Goal: Task Accomplishment & Management: Manage account settings

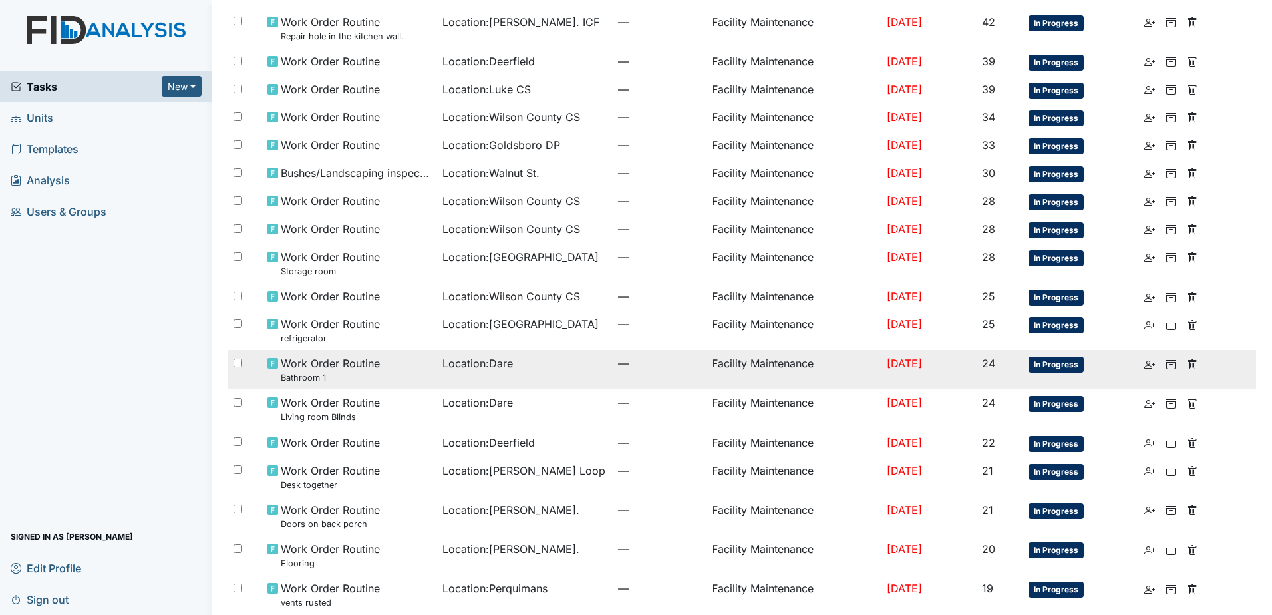
scroll to position [652, 0]
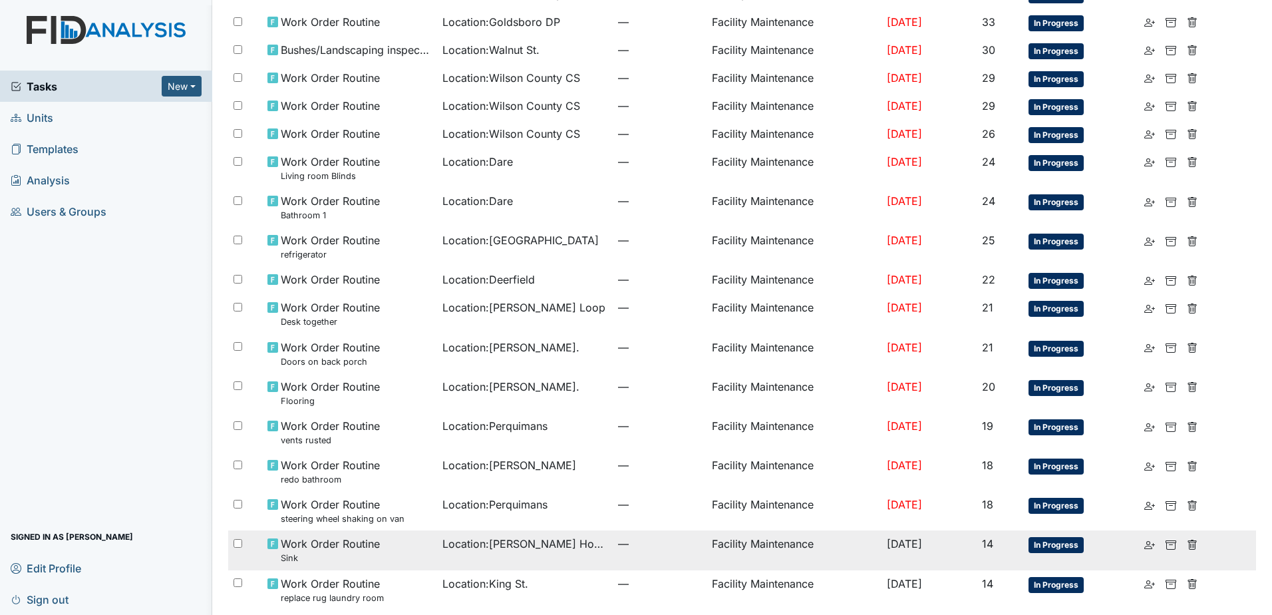
scroll to position [609, 0]
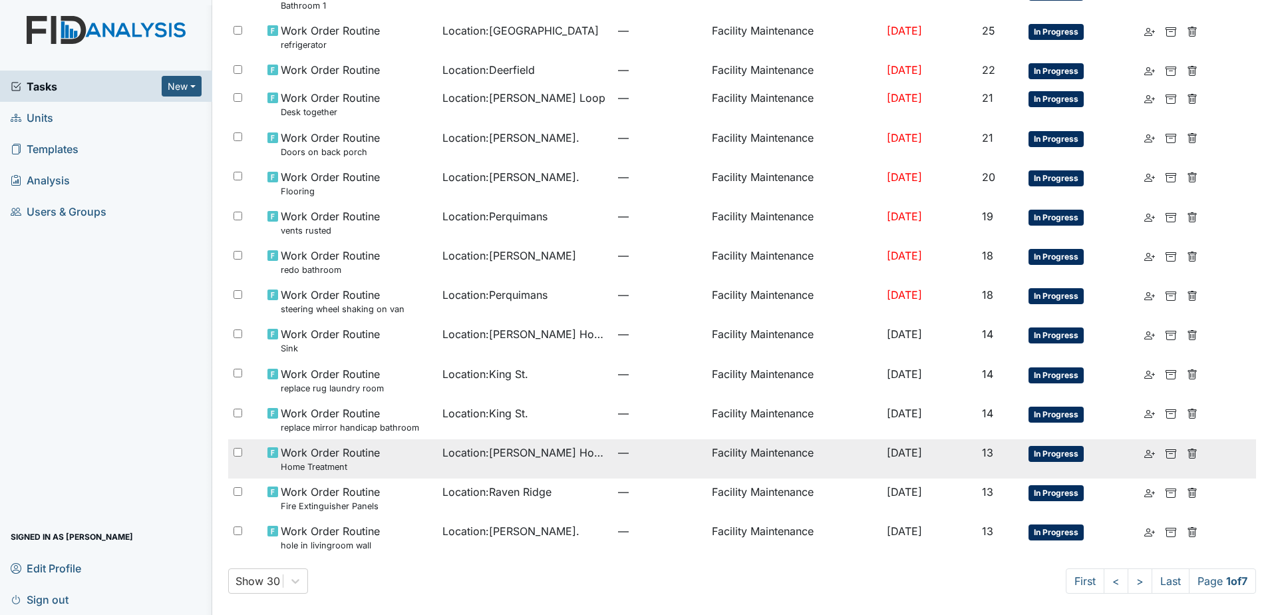
click at [446, 473] on td "Location : [PERSON_NAME][GEOGRAPHIC_DATA]" at bounding box center [525, 458] width 176 height 39
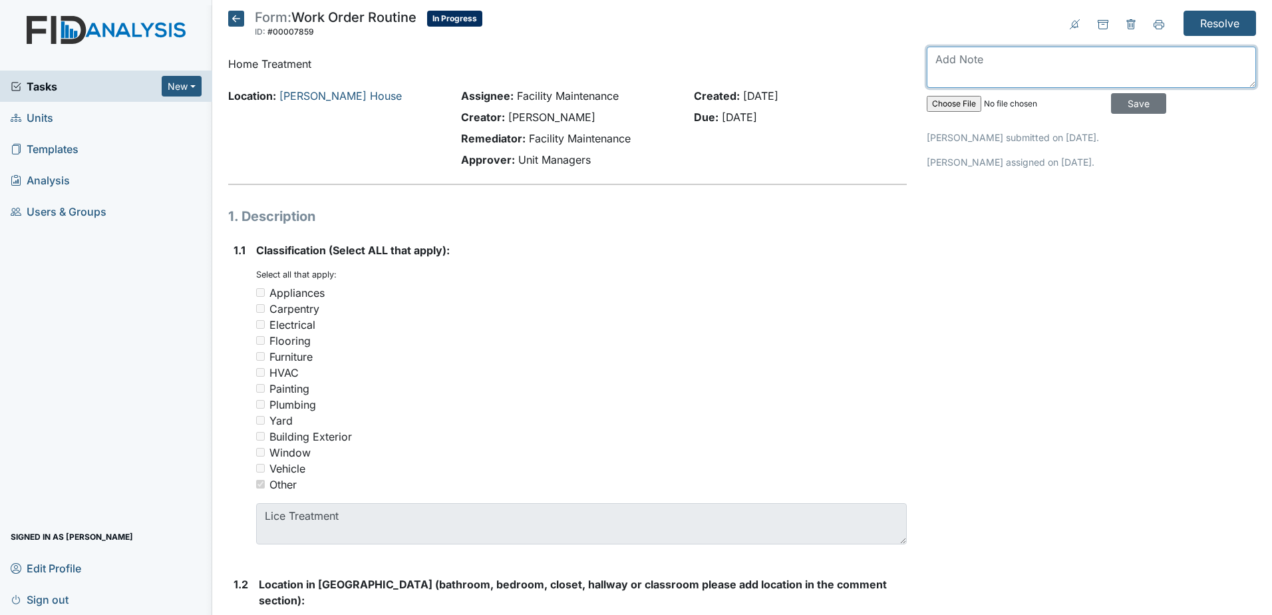
click at [967, 69] on textarea at bounding box center [1091, 67] width 329 height 41
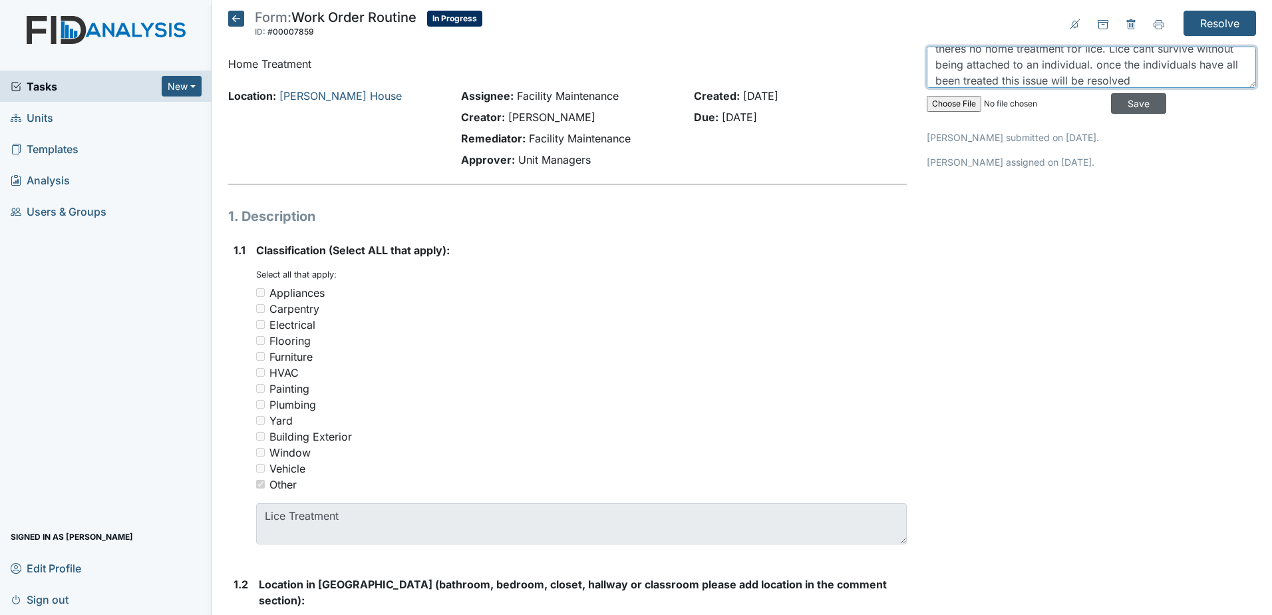
type textarea "theres no home treatment for lice. Lice cant survive without being attached to …"
click at [1111, 108] on input "Save" at bounding box center [1138, 103] width 55 height 21
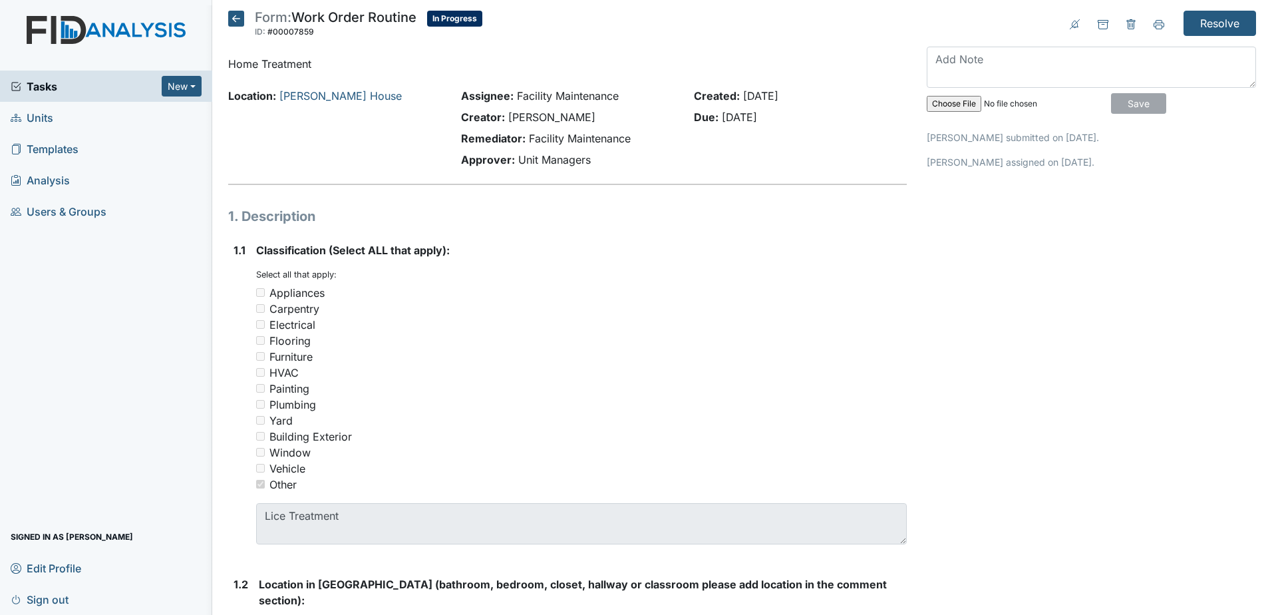
scroll to position [0, 0]
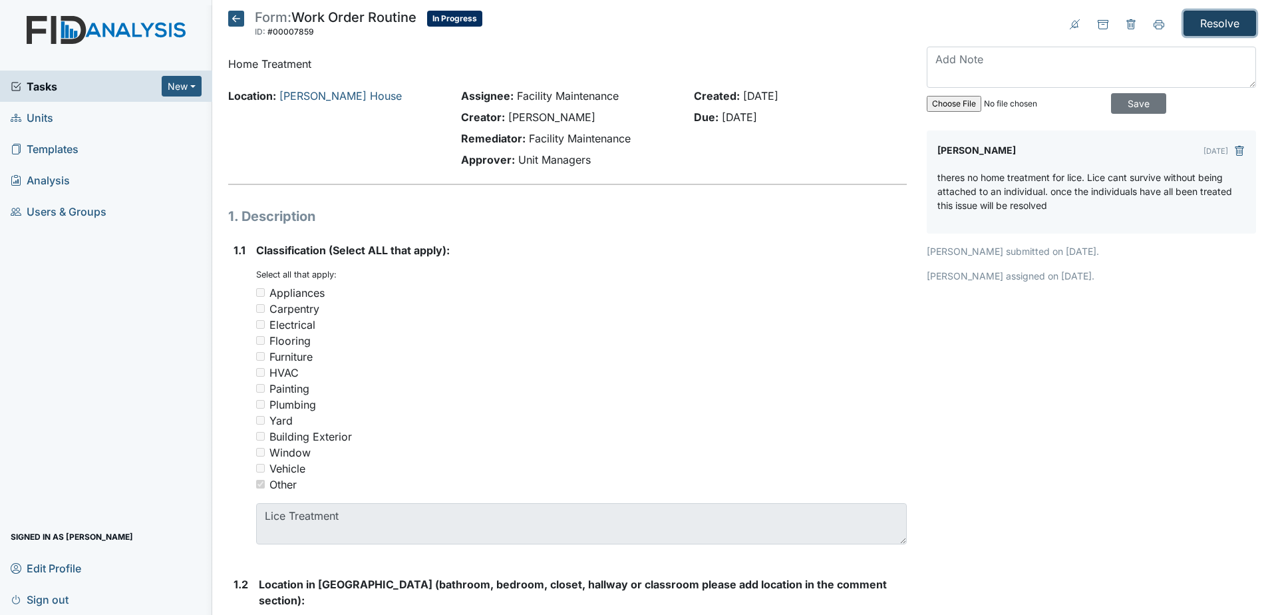
click at [1218, 27] on input "Resolve" at bounding box center [1219, 23] width 72 height 25
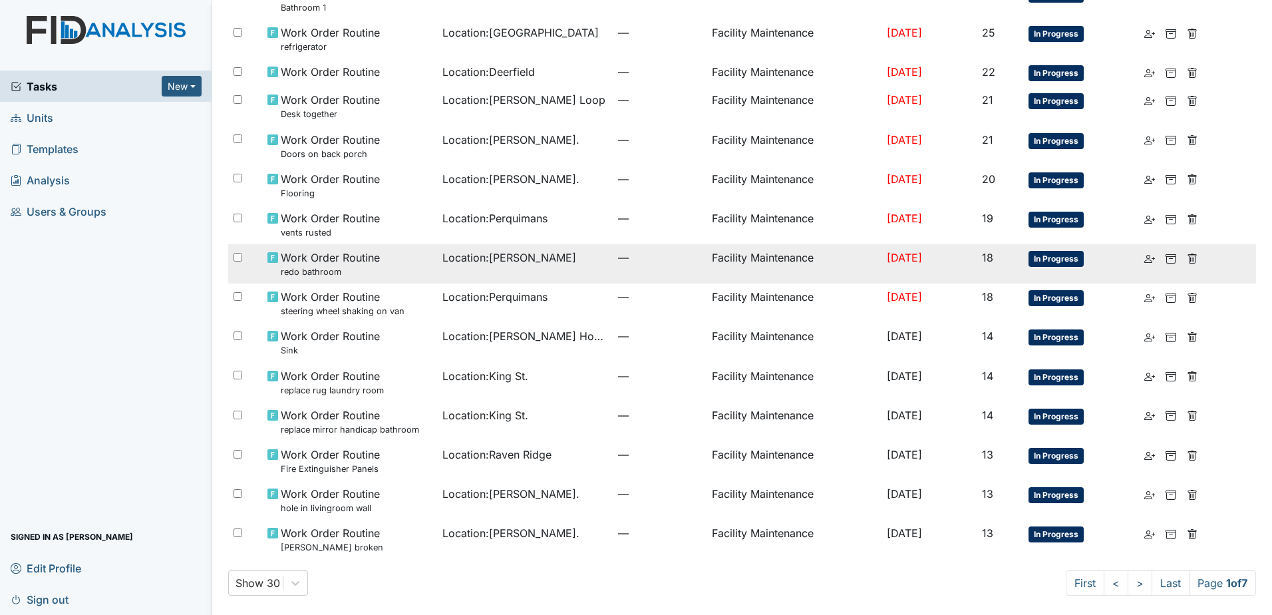
scroll to position [652, 0]
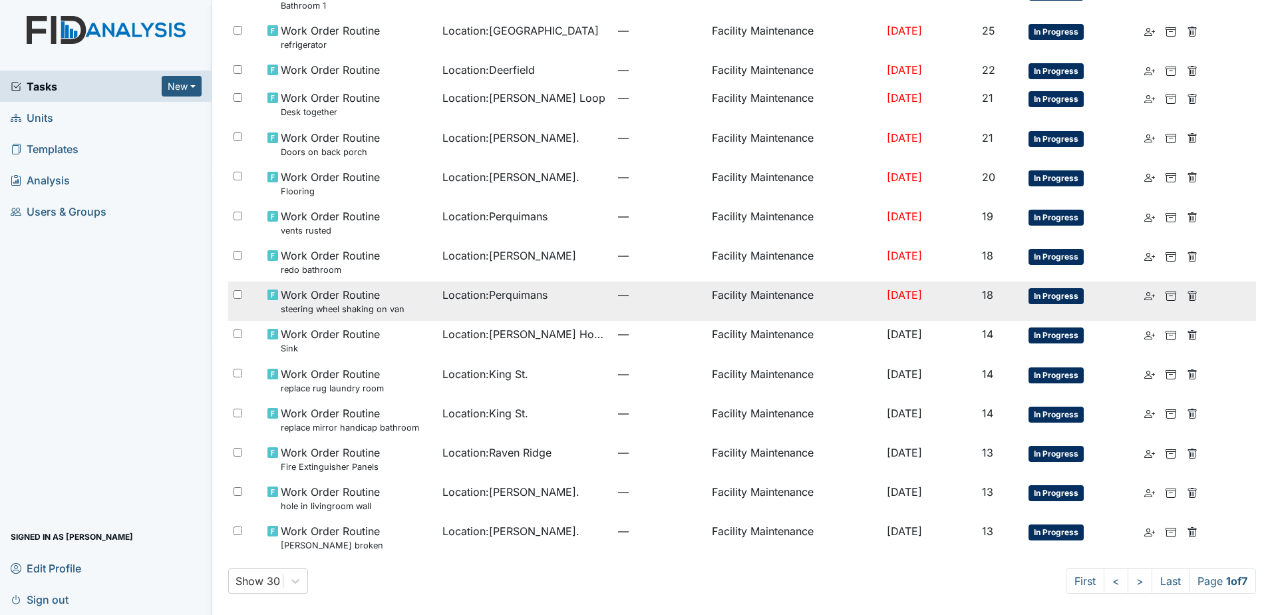
click at [452, 304] on td "Location : Perquimans" at bounding box center [525, 300] width 176 height 39
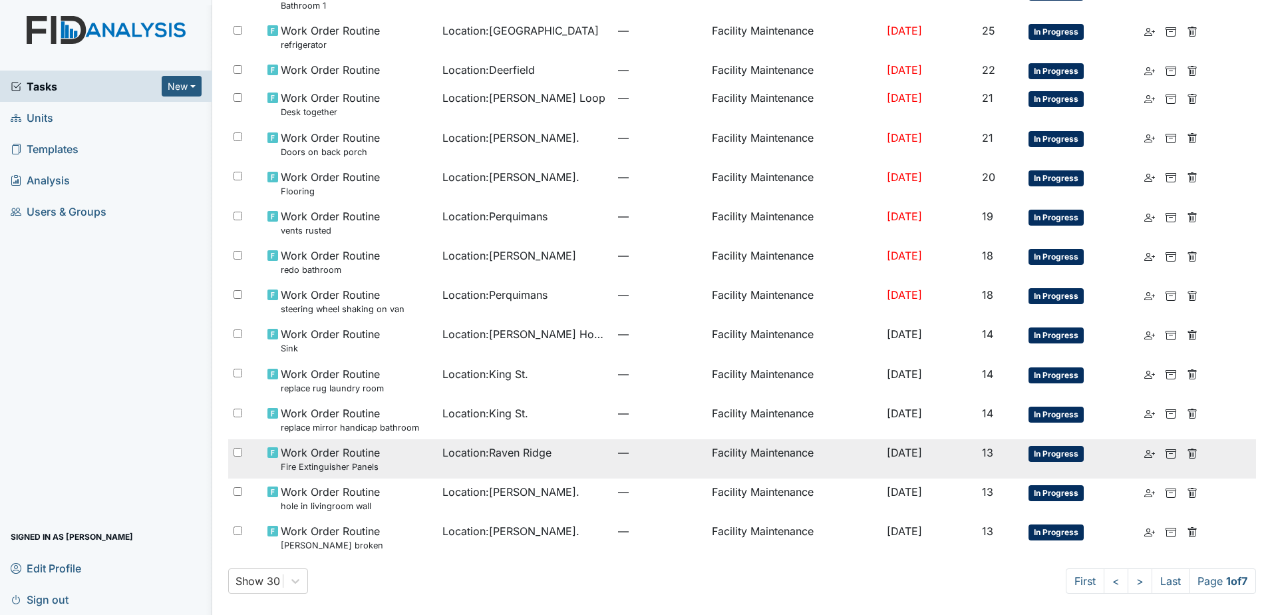
click at [425, 458] on td "Work Order Routine Fire Extinguisher Panels" at bounding box center [350, 458] width 176 height 39
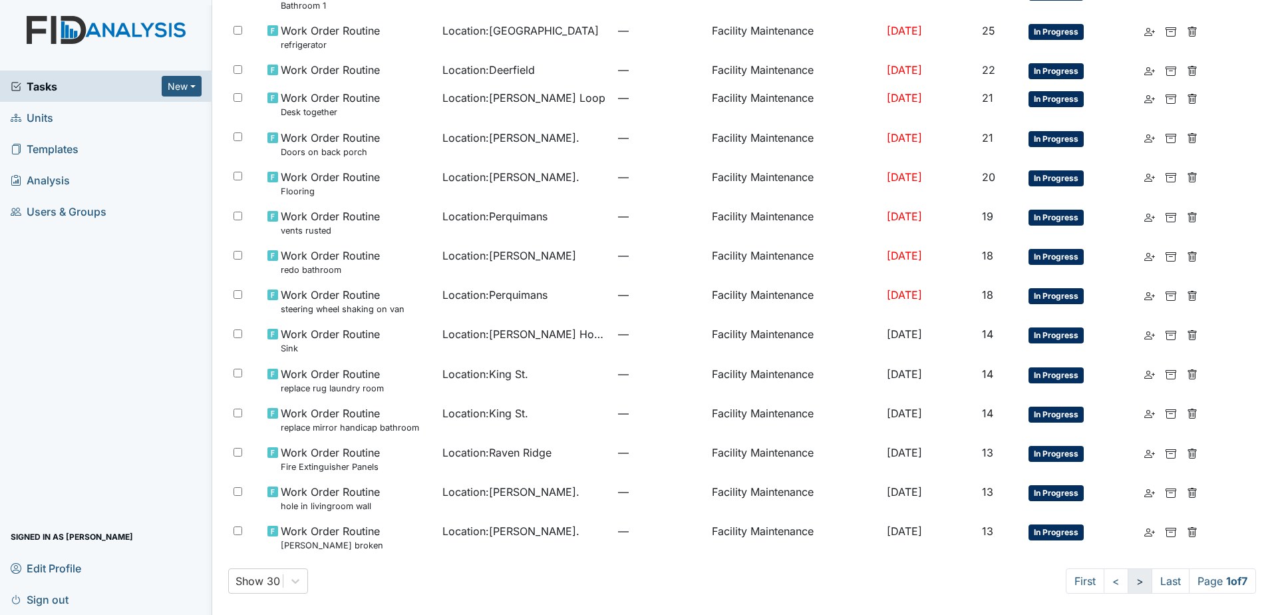
click at [1127, 574] on link ">" at bounding box center [1139, 580] width 25 height 25
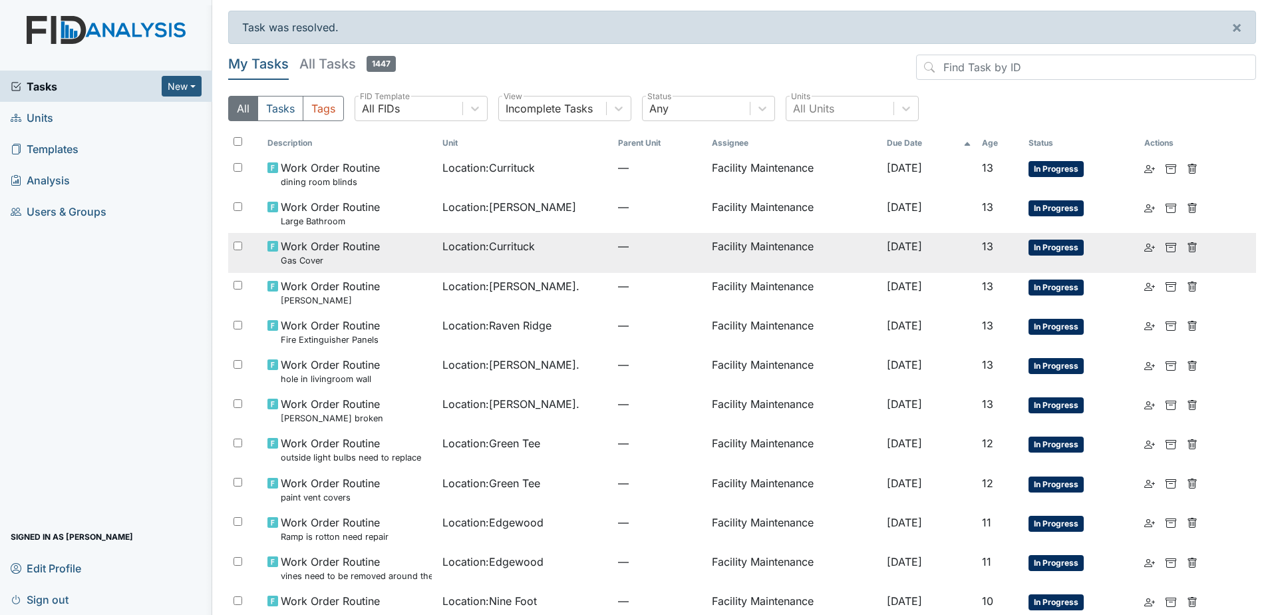
click at [335, 259] on small "Gas Cover" at bounding box center [330, 260] width 99 height 13
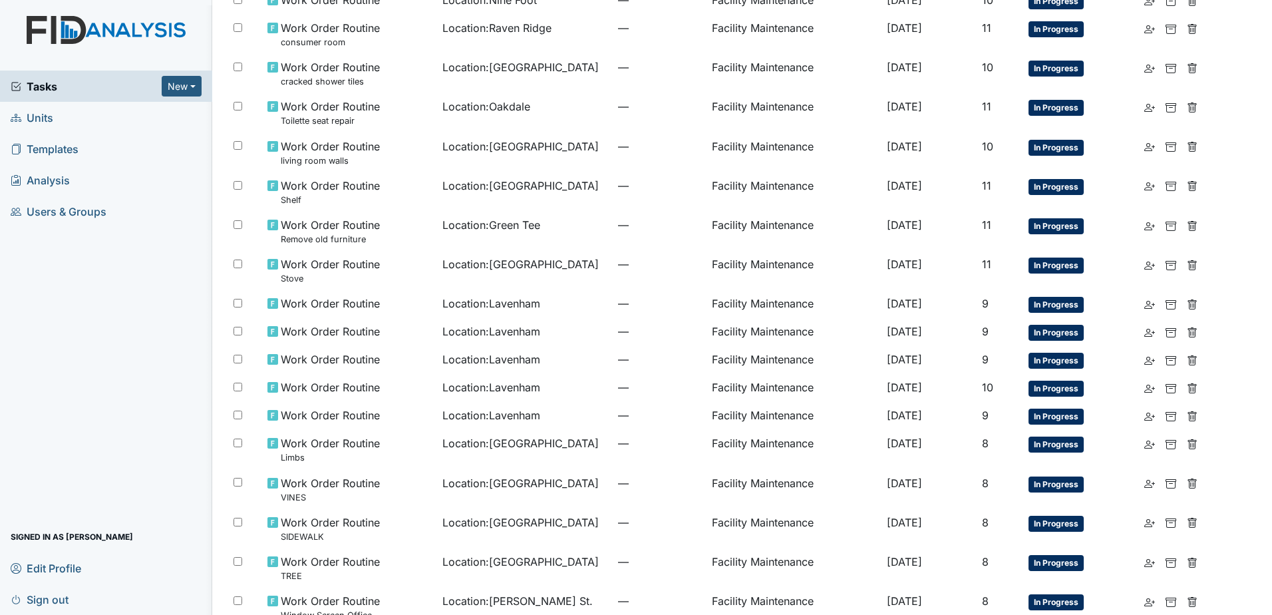
scroll to position [710, 0]
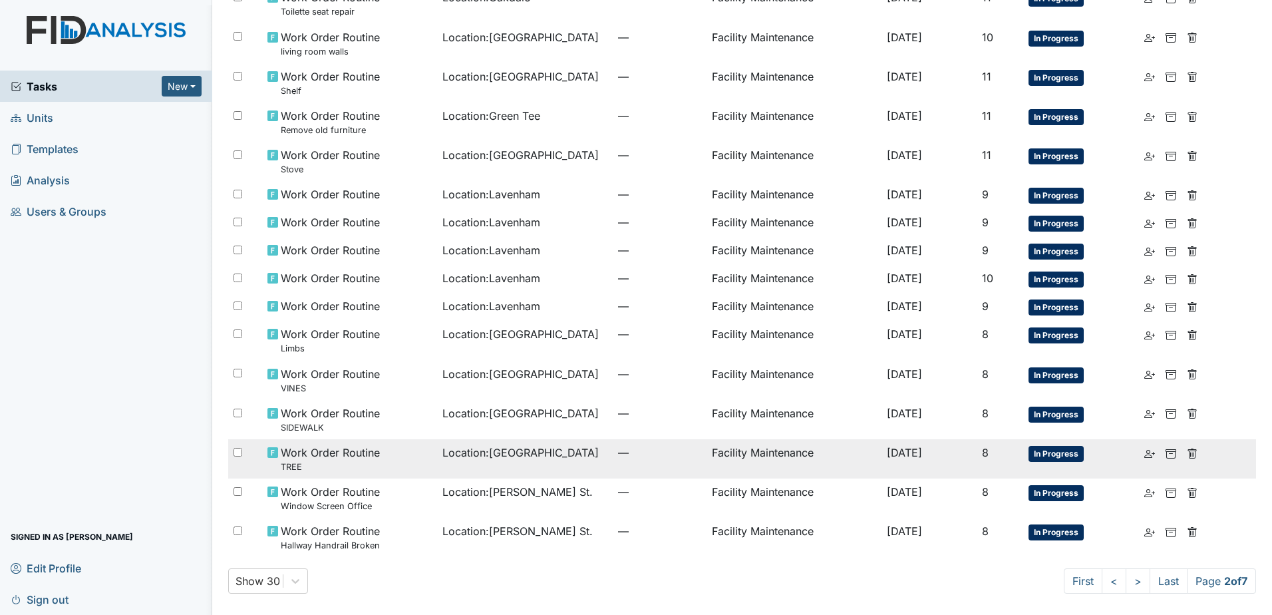
click at [498, 456] on span "Location : Cherry Lane" at bounding box center [520, 452] width 156 height 16
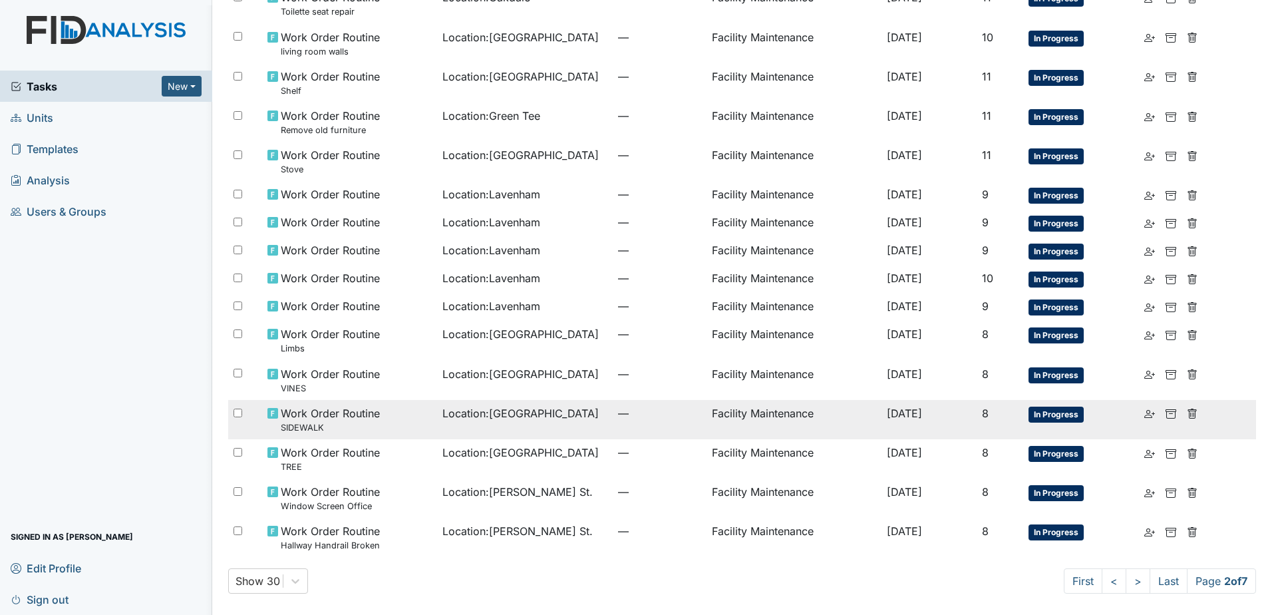
click at [561, 415] on div "Location : Cherry Lane" at bounding box center [524, 413] width 165 height 16
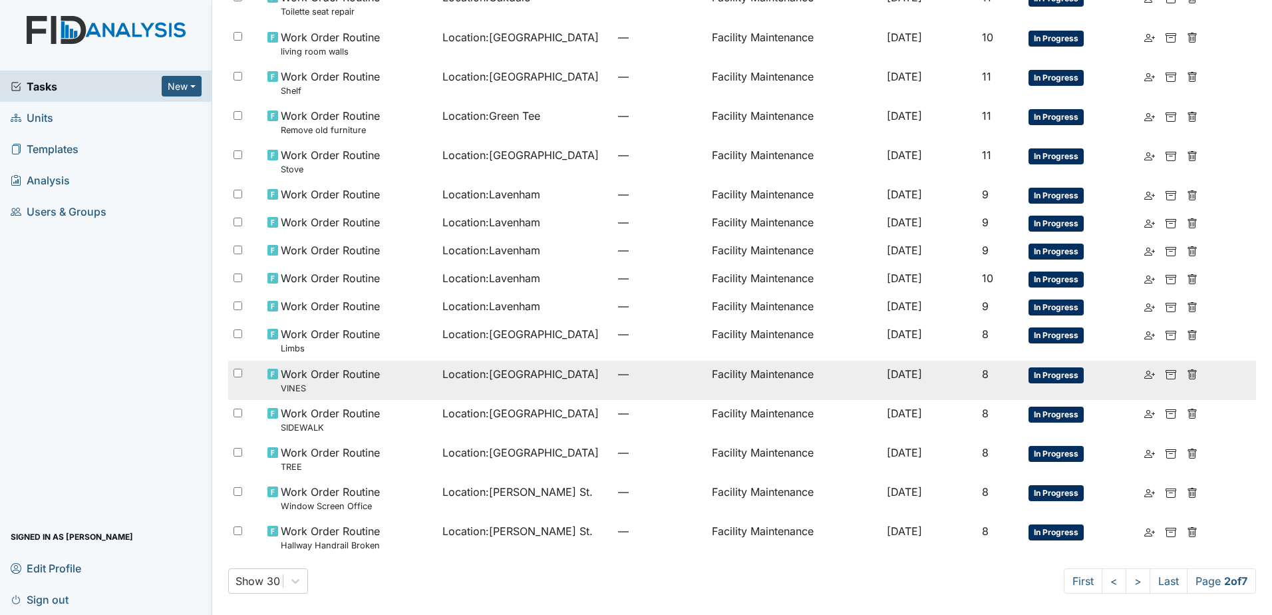
click at [461, 386] on td "Location : Cherry Lane" at bounding box center [525, 380] width 176 height 39
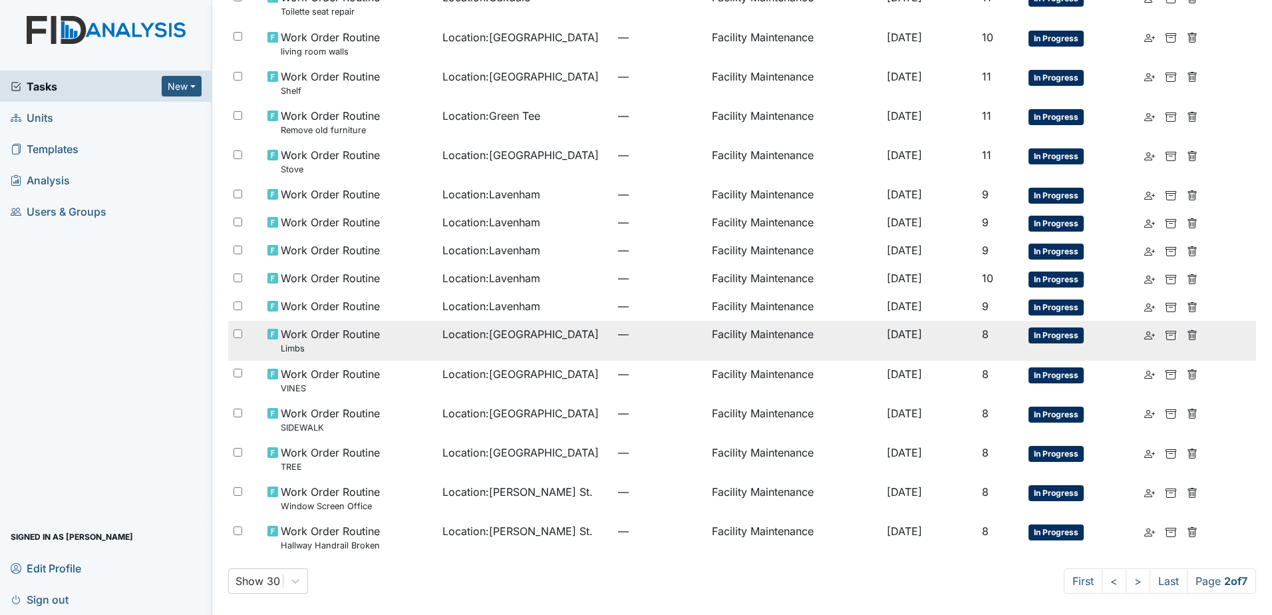
click at [425, 349] on td "Work Order Routine Limbs" at bounding box center [350, 340] width 176 height 39
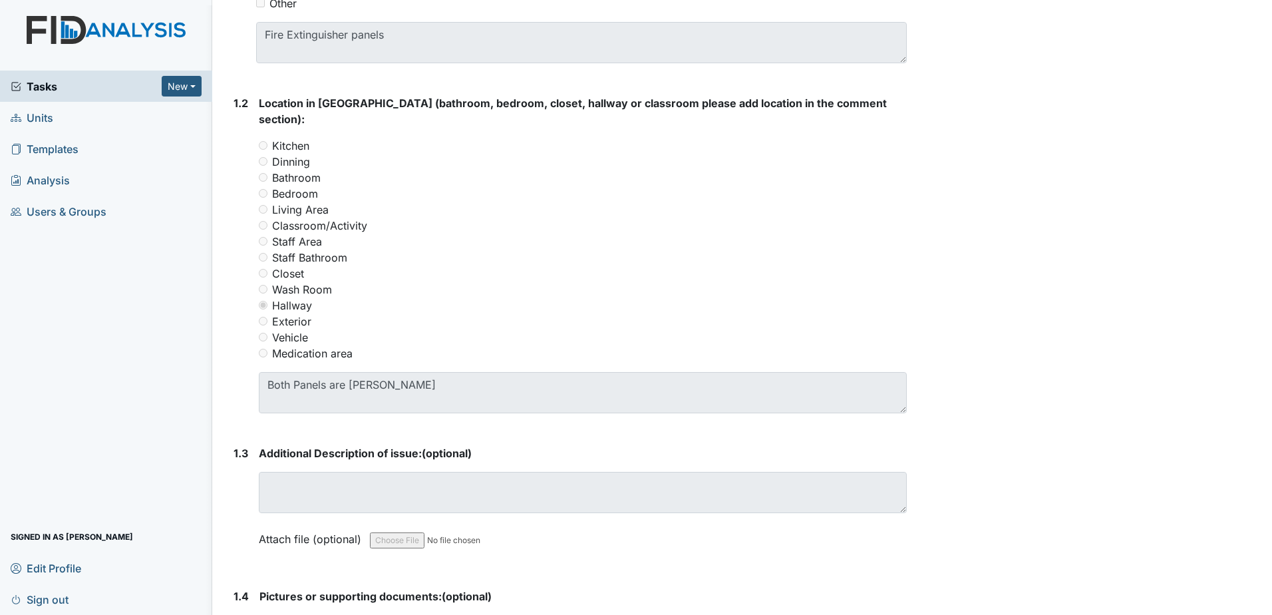
scroll to position [333, 0]
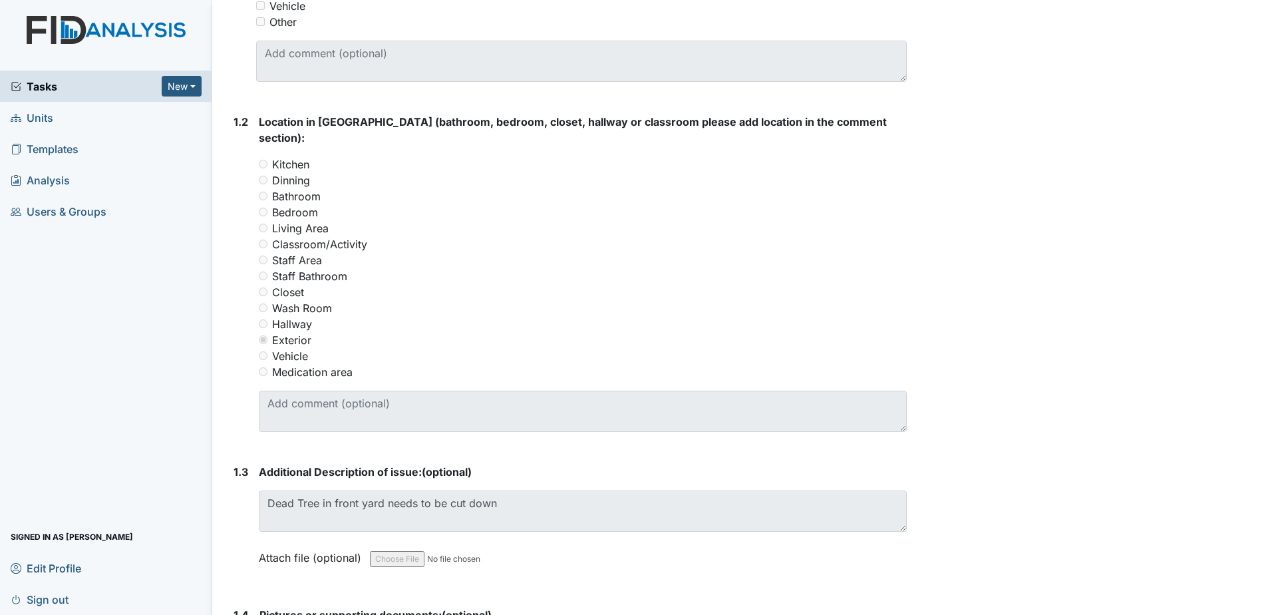
scroll to position [372, 0]
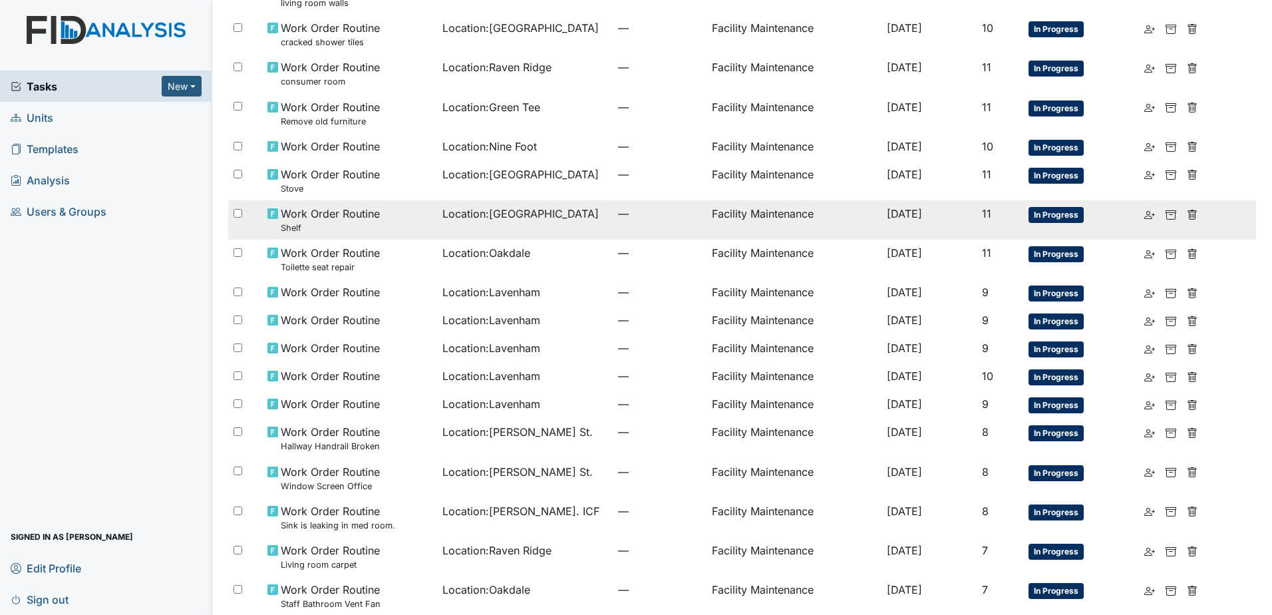
scroll to position [599, 0]
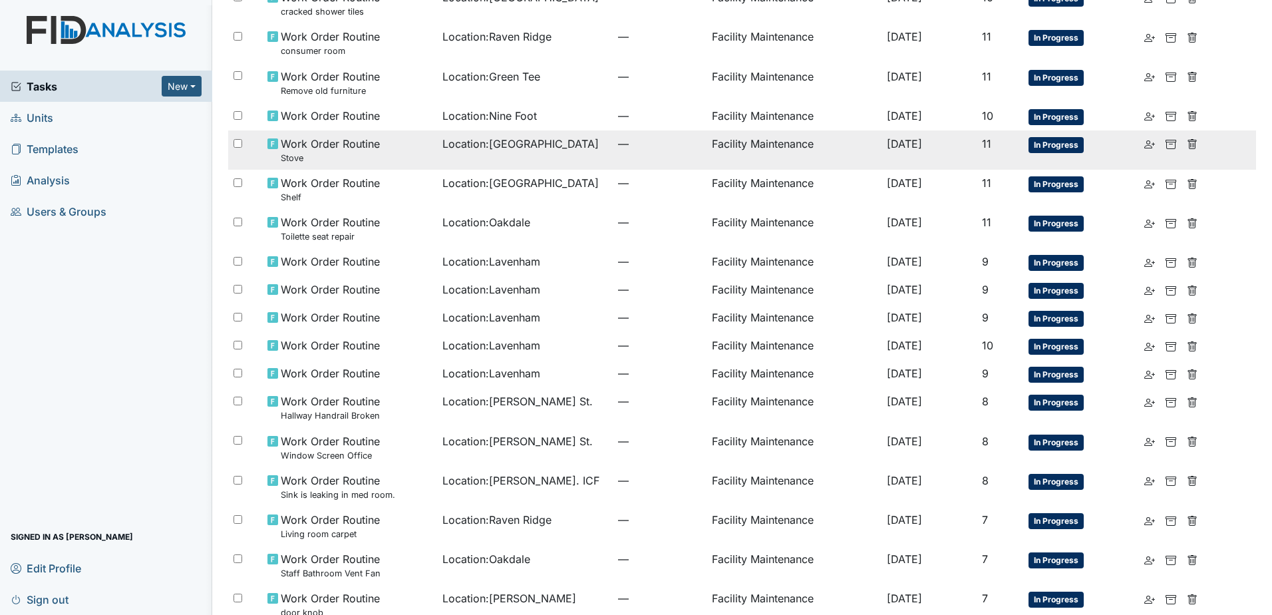
click at [464, 166] on td "Location : Cherry Lane" at bounding box center [525, 149] width 176 height 39
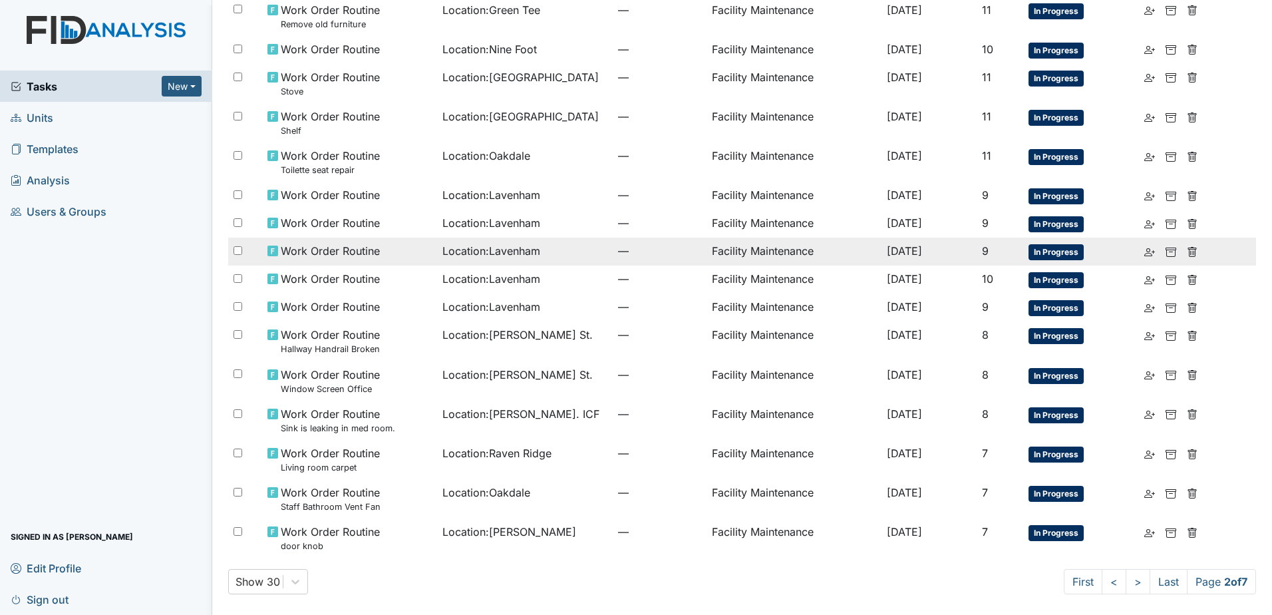
scroll to position [666, 0]
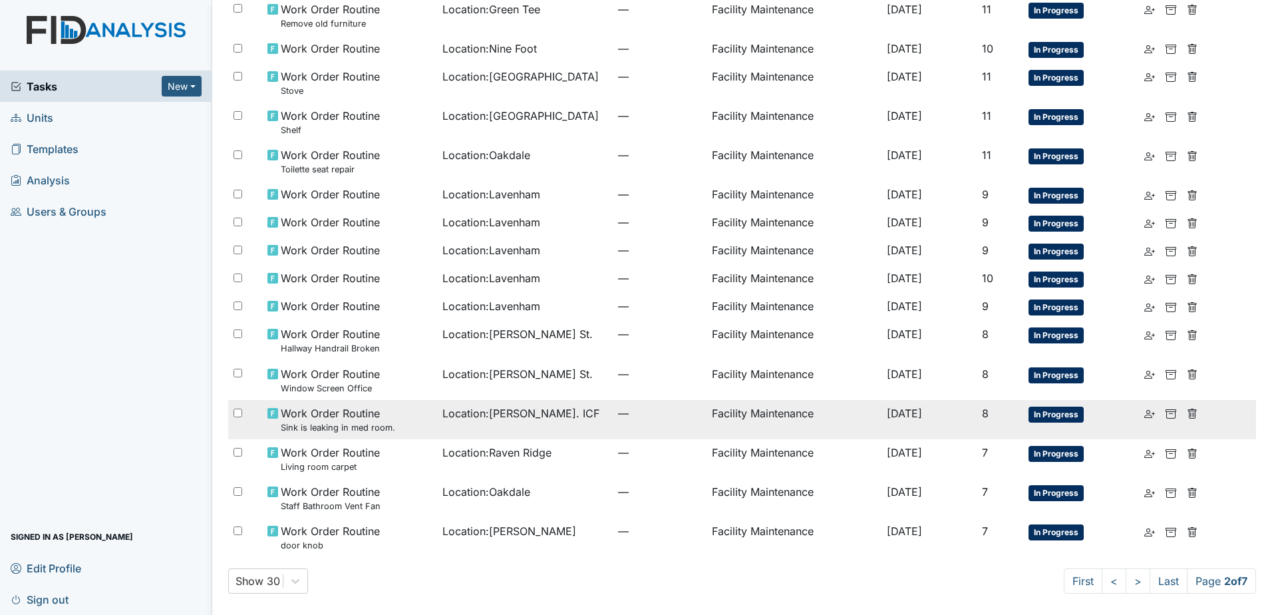
click at [539, 409] on span "Location : Luke St. ICF" at bounding box center [520, 413] width 157 height 16
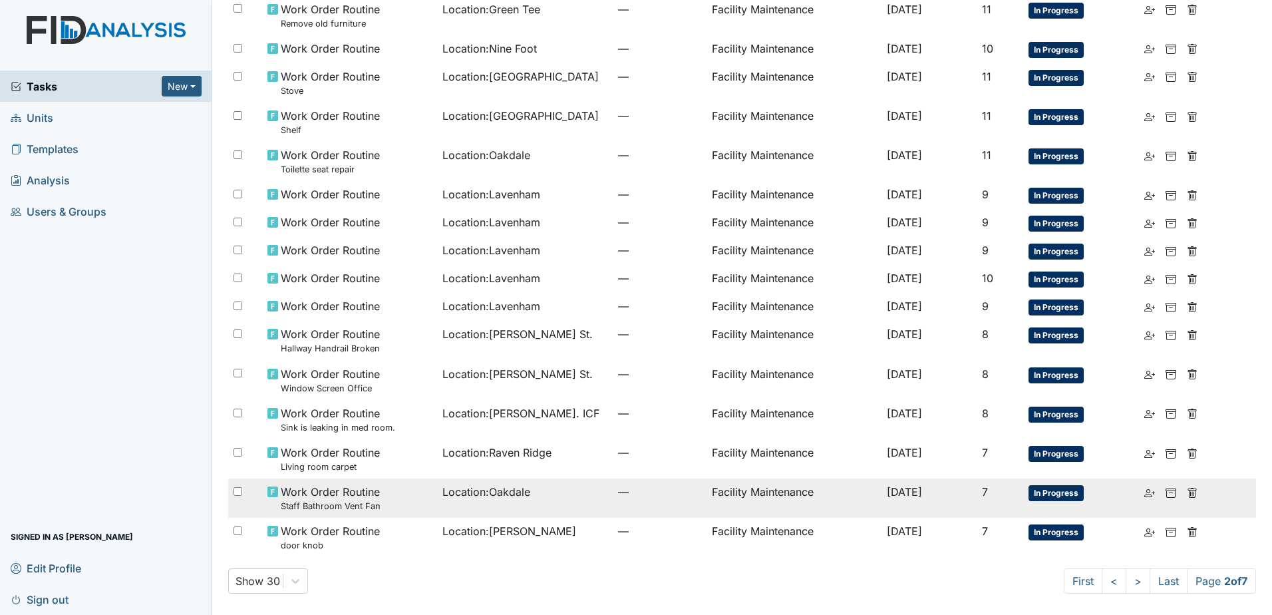
click at [481, 502] on td "Location : Oakdale" at bounding box center [525, 497] width 176 height 39
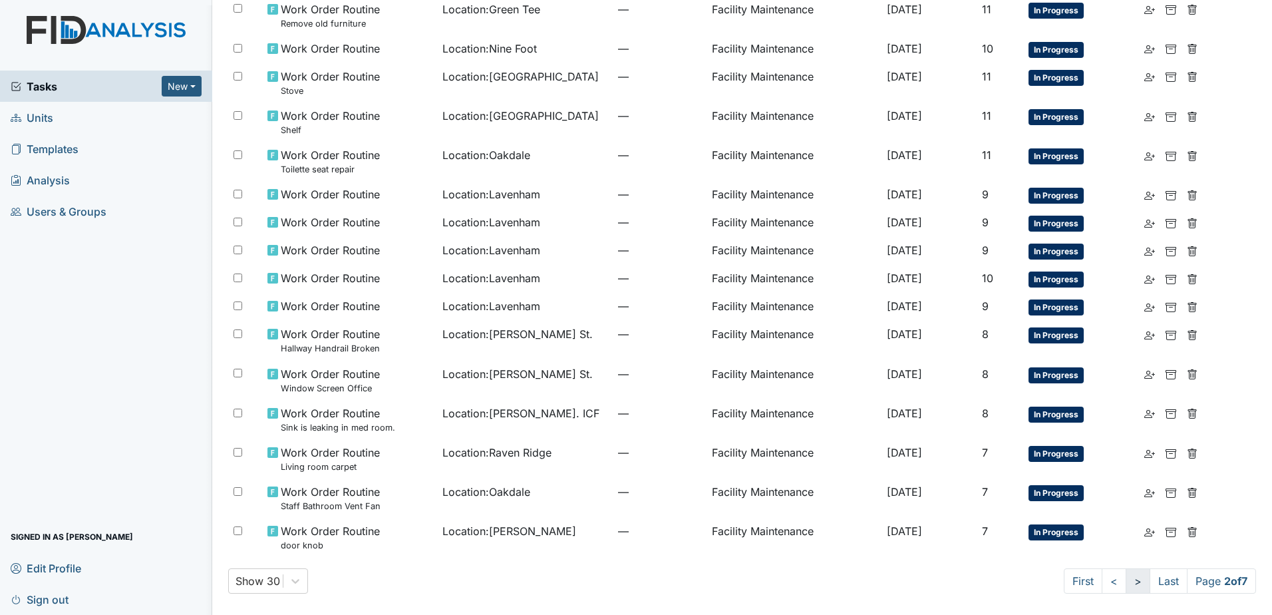
click at [1127, 581] on link ">" at bounding box center [1137, 580] width 25 height 25
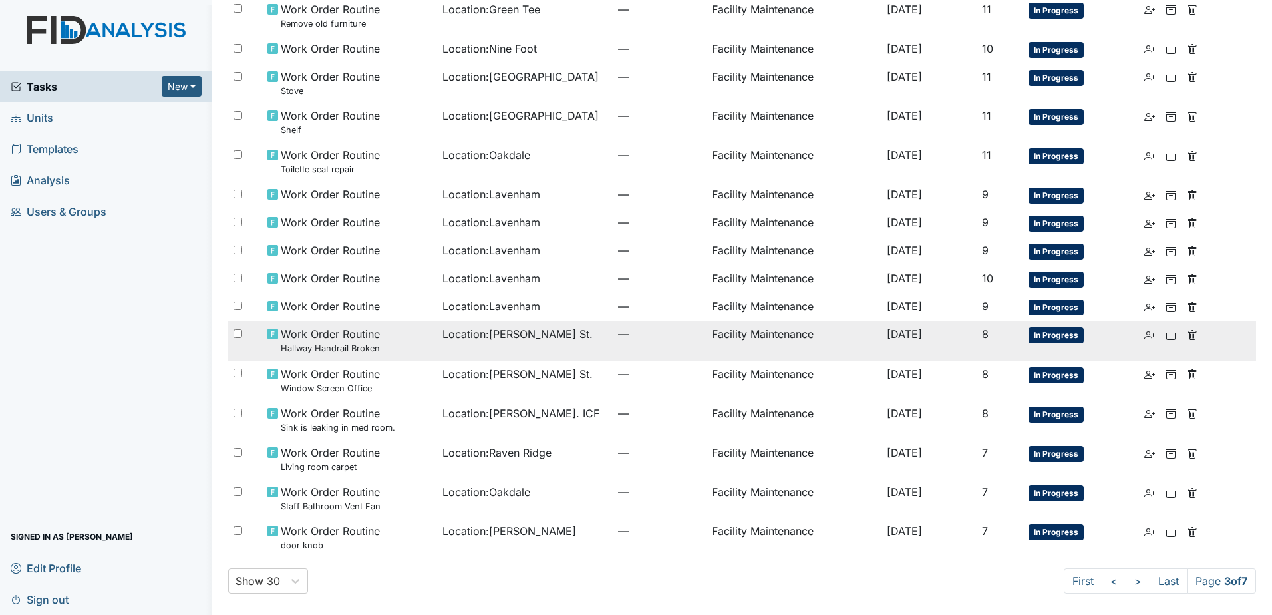
scroll to position [597, 0]
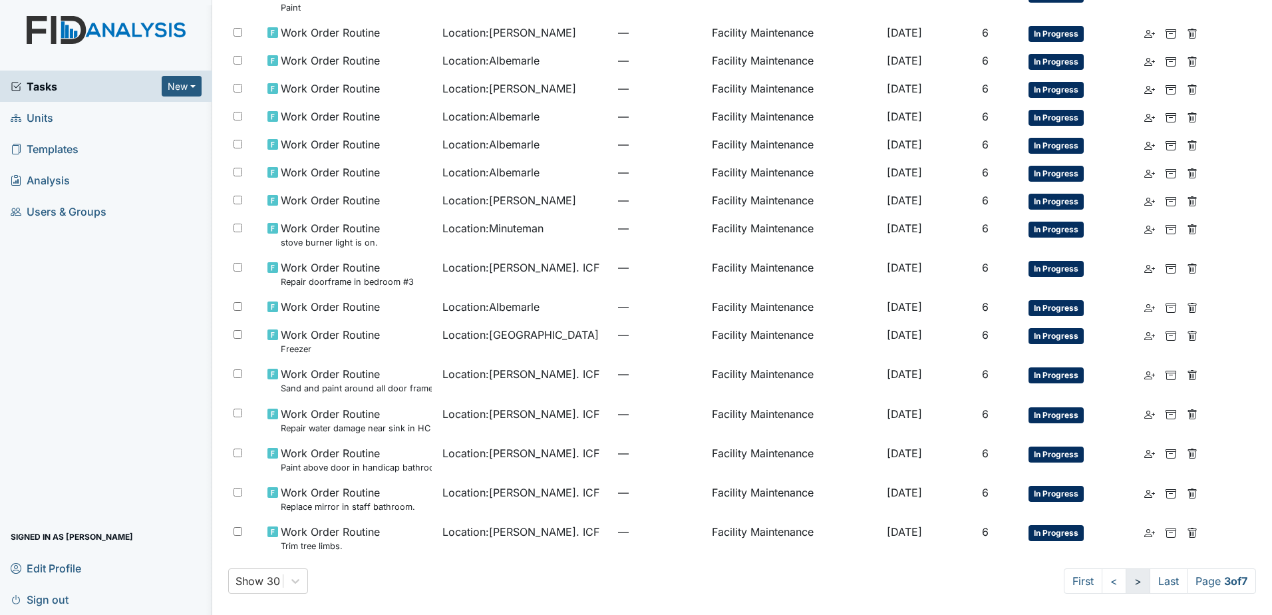
click at [1125, 583] on link ">" at bounding box center [1137, 580] width 25 height 25
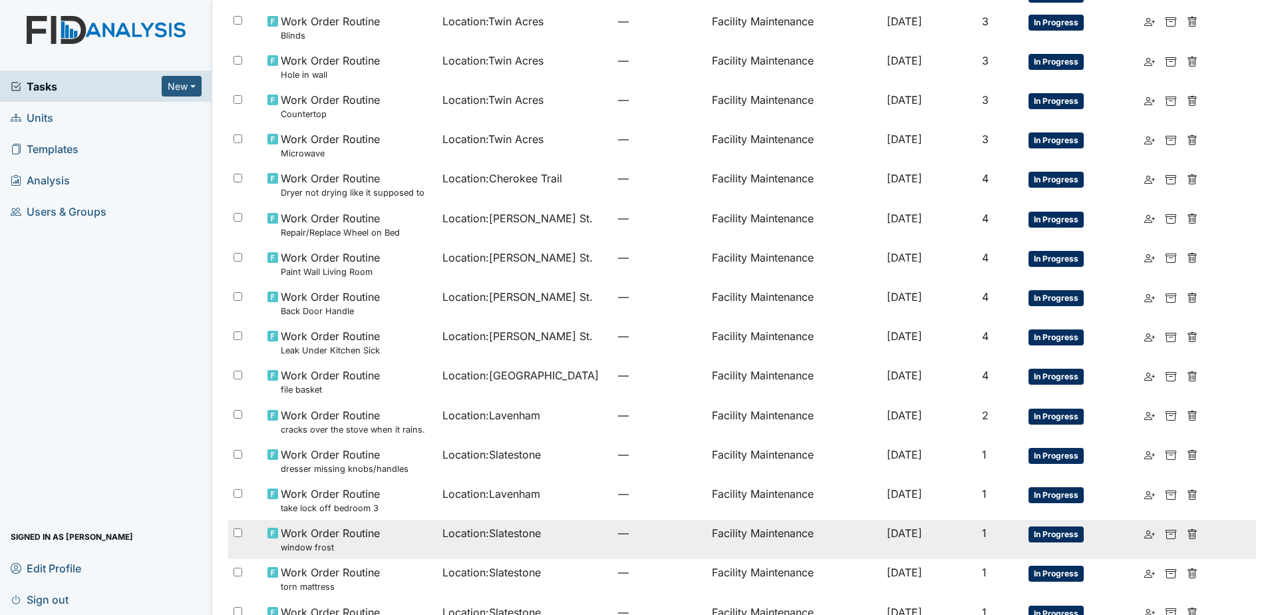
scroll to position [609, 0]
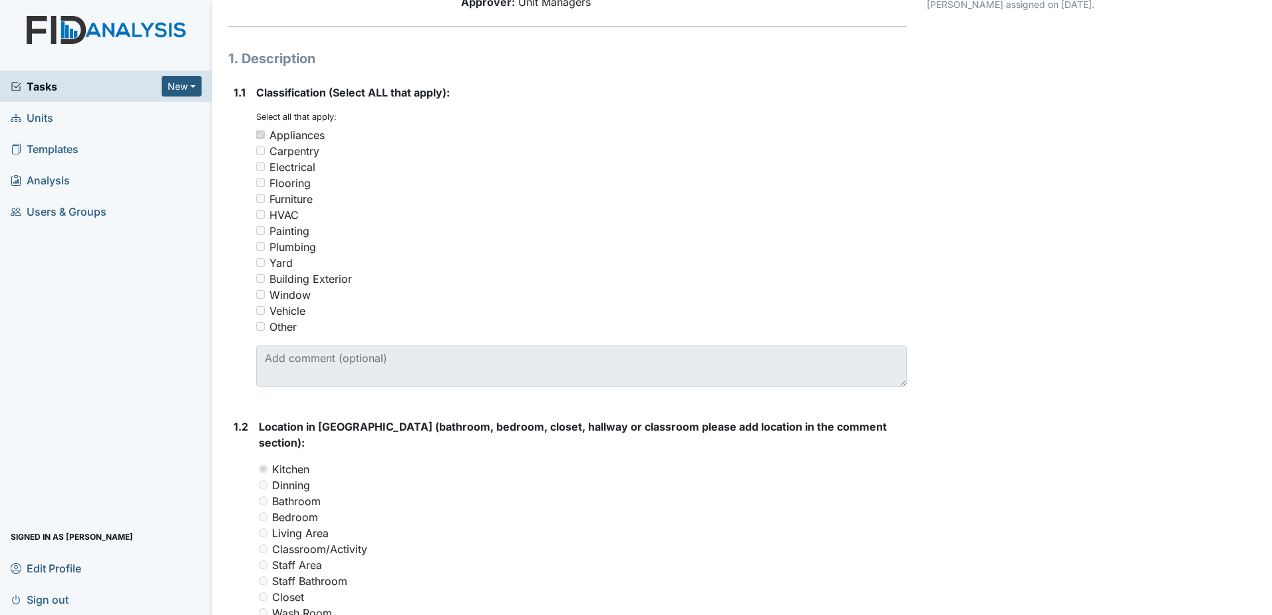
scroll to position [399, 0]
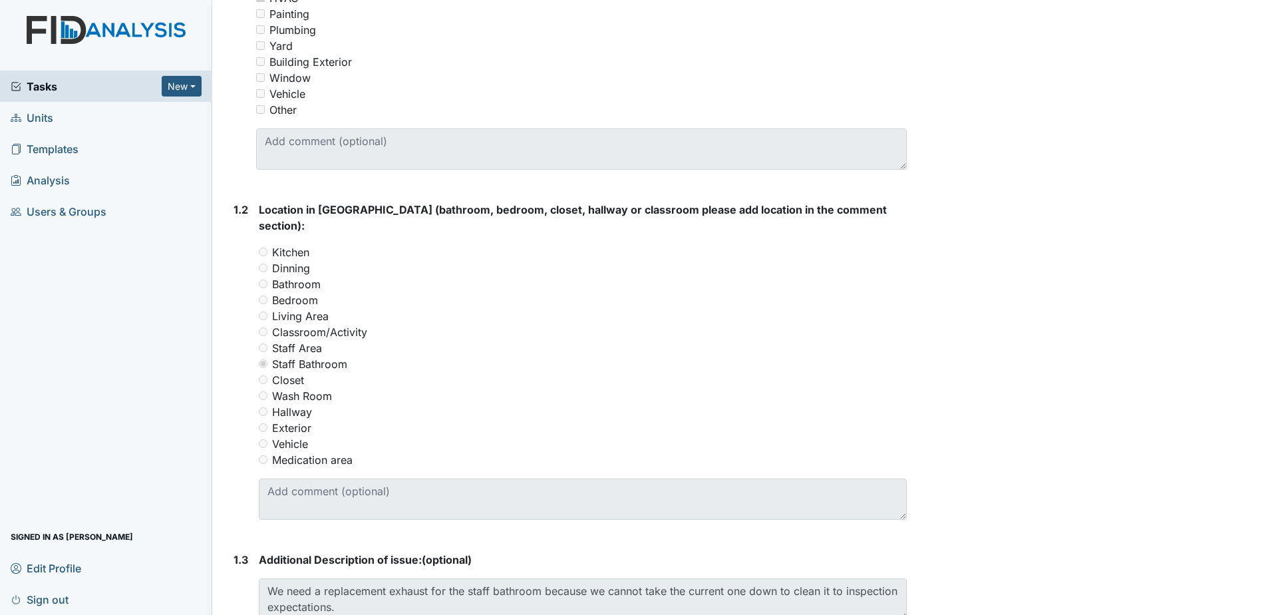
scroll to position [372, 0]
